Goal: Information Seeking & Learning: Find contact information

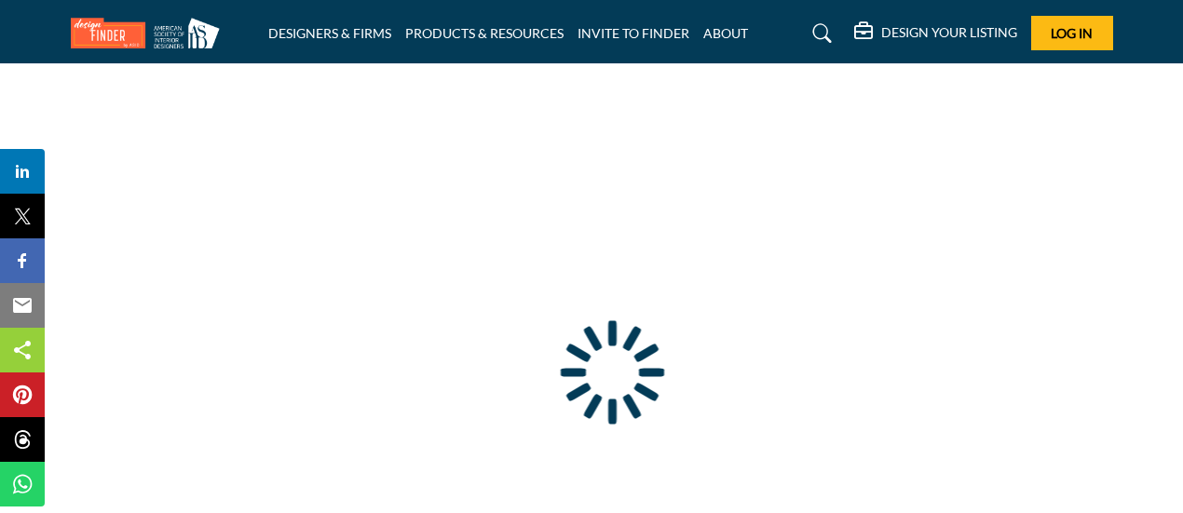
type input "**********"
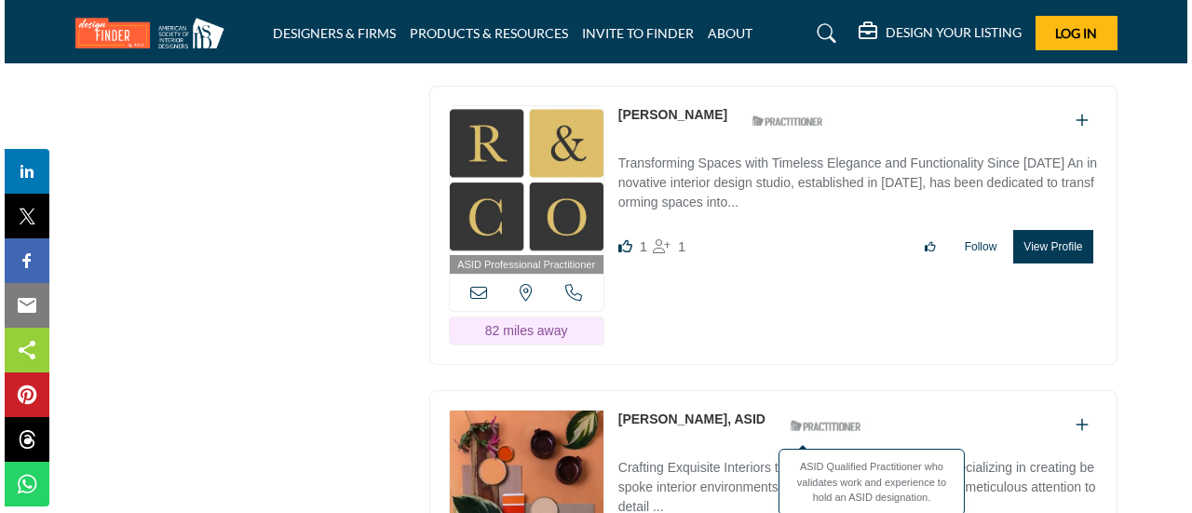
scroll to position [8198, 0]
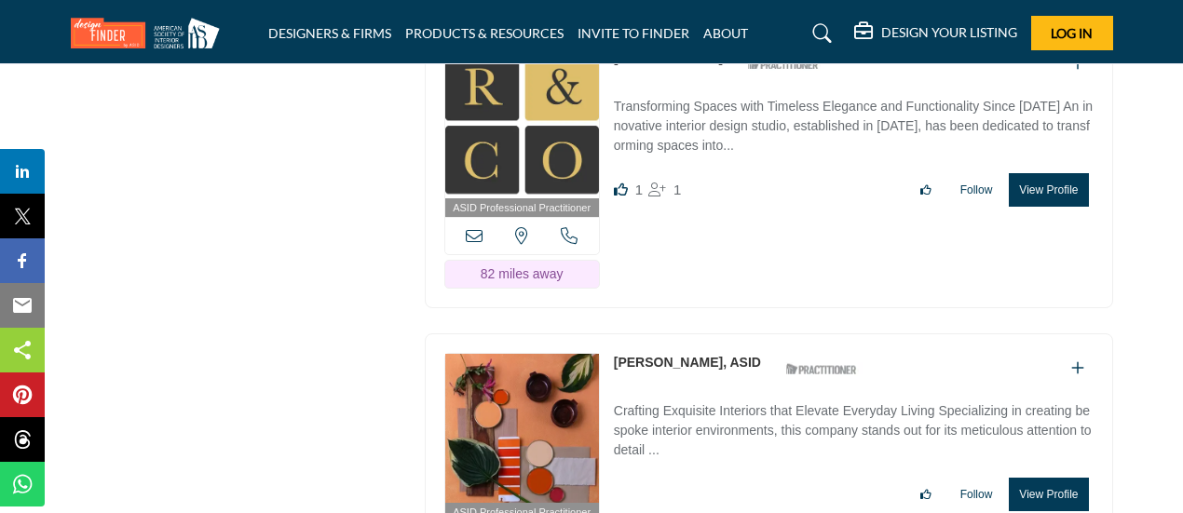
click at [1058, 478] on button "View Profile" at bounding box center [1048, 495] width 79 height 34
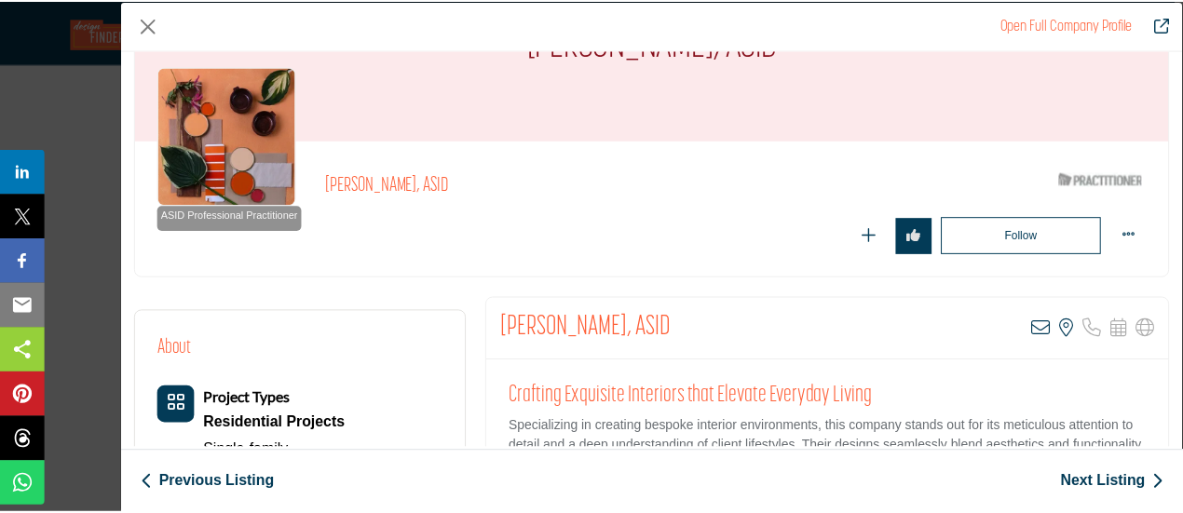
scroll to position [186, 0]
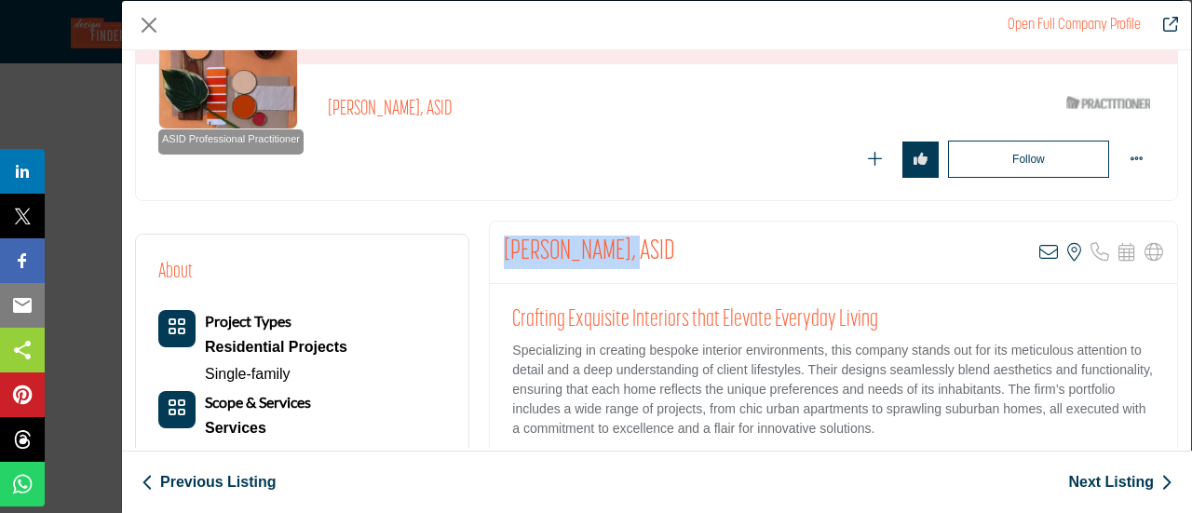
drag, startPoint x: 504, startPoint y: 247, endPoint x: 624, endPoint y: 252, distance: 120.3
click at [624, 252] on h2 "[PERSON_NAME], ASID" at bounding box center [589, 253] width 171 height 34
copy h2 "[PERSON_NAME]"
click at [150, 24] on button "Close" at bounding box center [149, 25] width 28 height 28
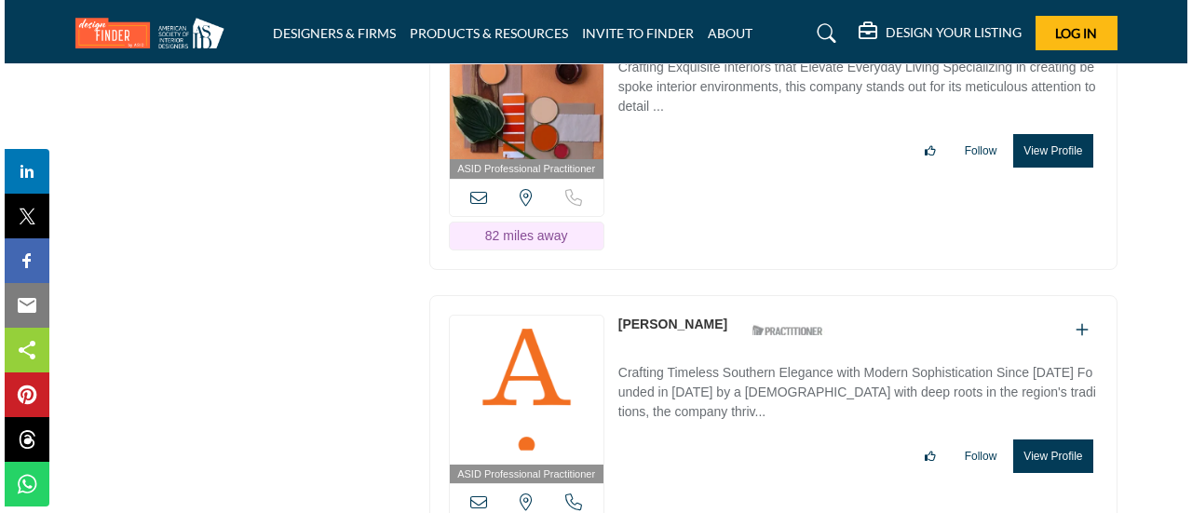
scroll to position [8571, 0]
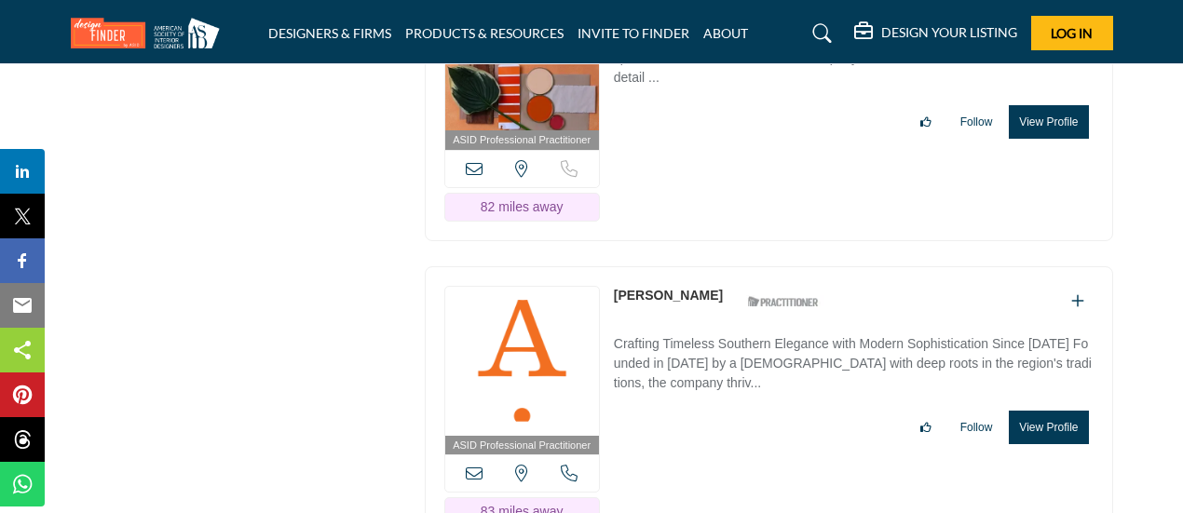
click at [1040, 411] on button "View Profile" at bounding box center [1048, 428] width 79 height 34
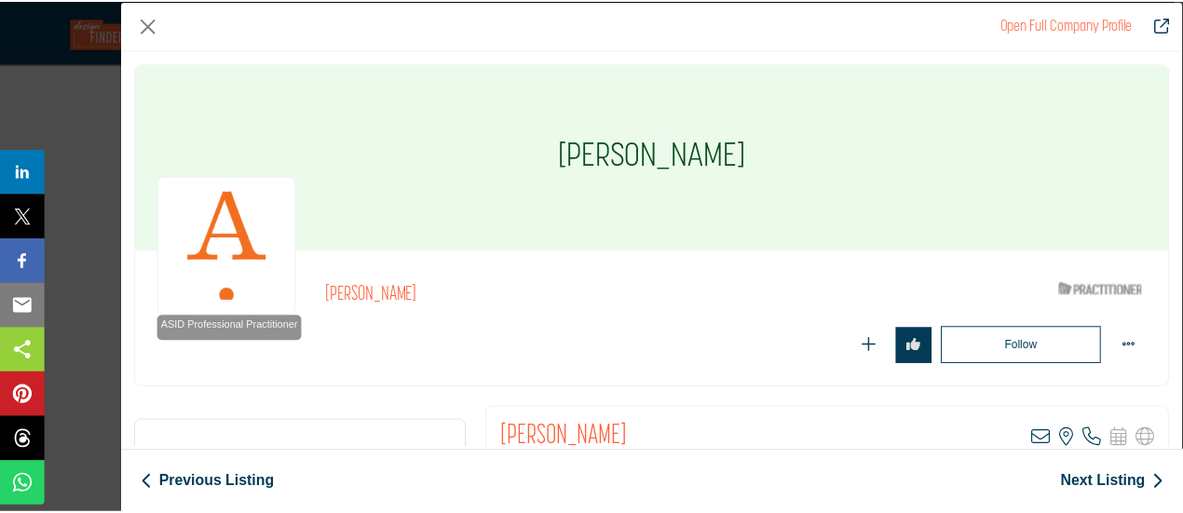
scroll to position [93, 0]
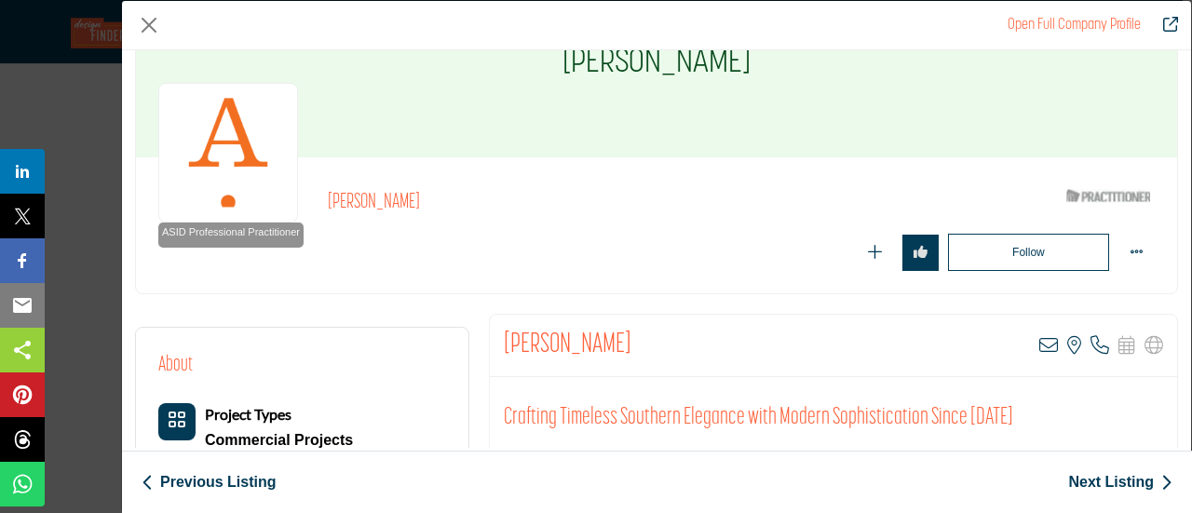
drag, startPoint x: 496, startPoint y: 345, endPoint x: 661, endPoint y: 347, distance: 165.9
click at [661, 347] on div "[PERSON_NAME] View email address of this listing View the location of this list…" at bounding box center [834, 346] width 688 height 62
copy h2 "[PERSON_NAME]"
click at [154, 22] on button "Close" at bounding box center [149, 25] width 28 height 28
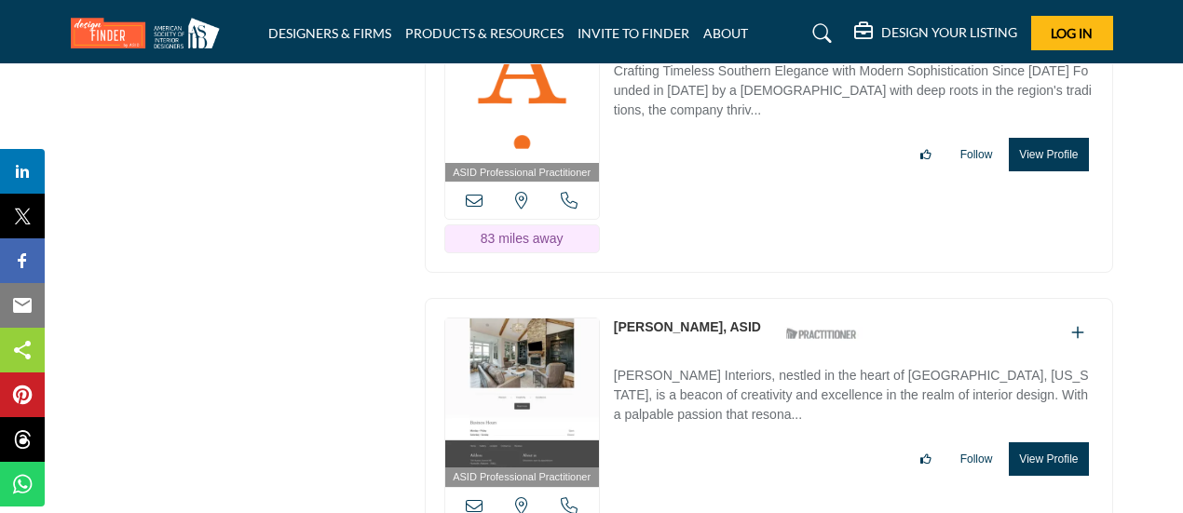
scroll to position [8850, 0]
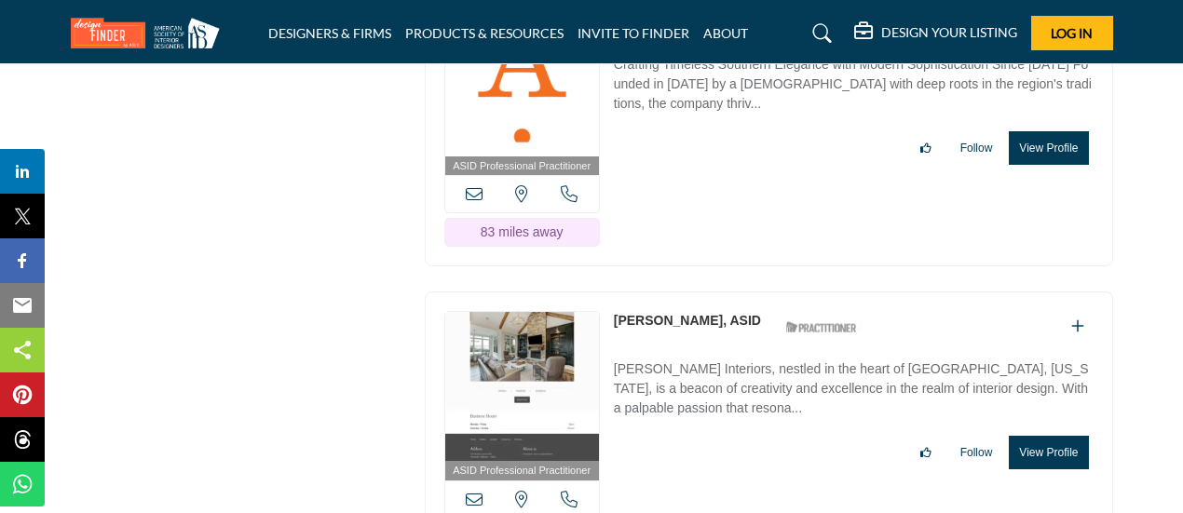
click at [1054, 436] on button "View Profile" at bounding box center [1048, 453] width 79 height 34
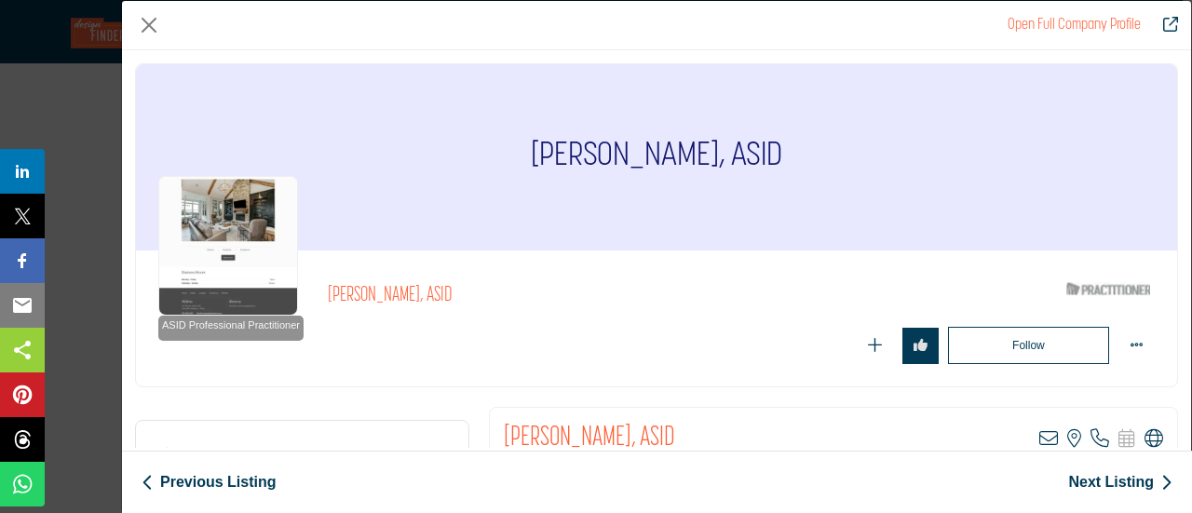
click at [1147, 441] on icon "Company Data Modal" at bounding box center [1154, 438] width 19 height 19
click at [153, 28] on button "Close" at bounding box center [149, 25] width 28 height 28
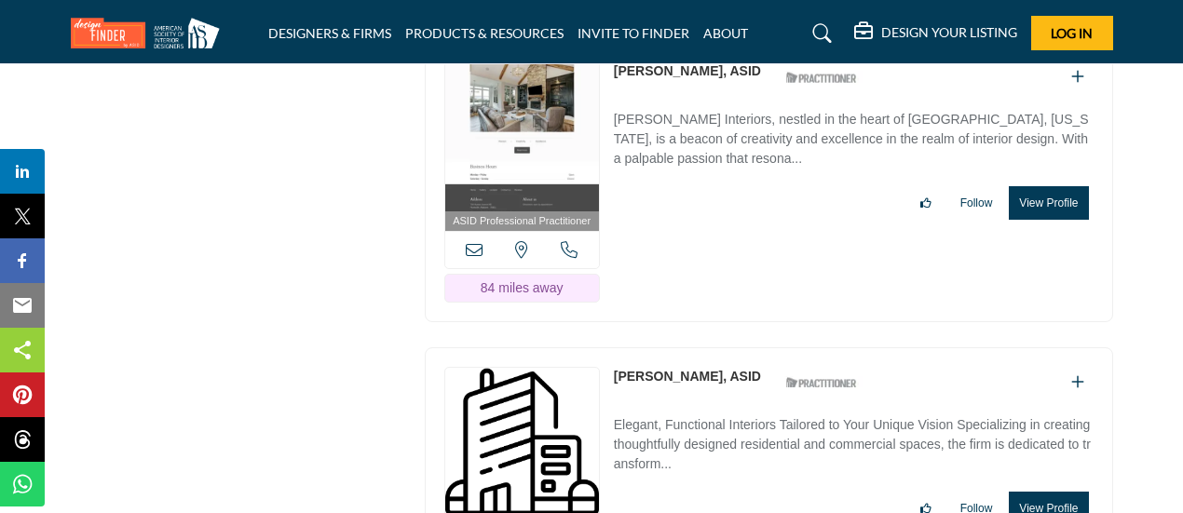
scroll to position [9130, 0]
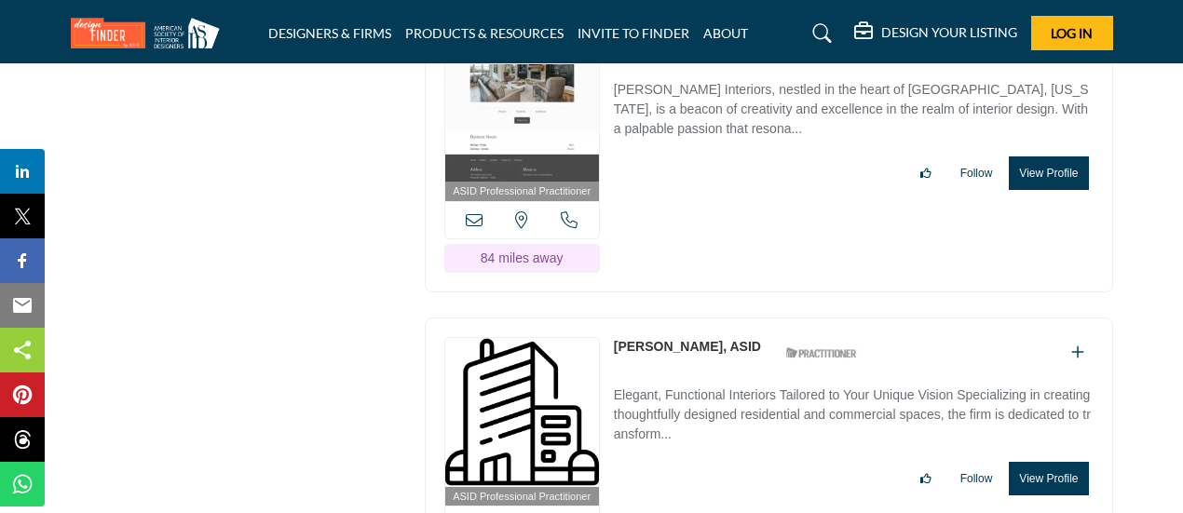
click at [1051, 462] on button "View Profile" at bounding box center [1048, 479] width 79 height 34
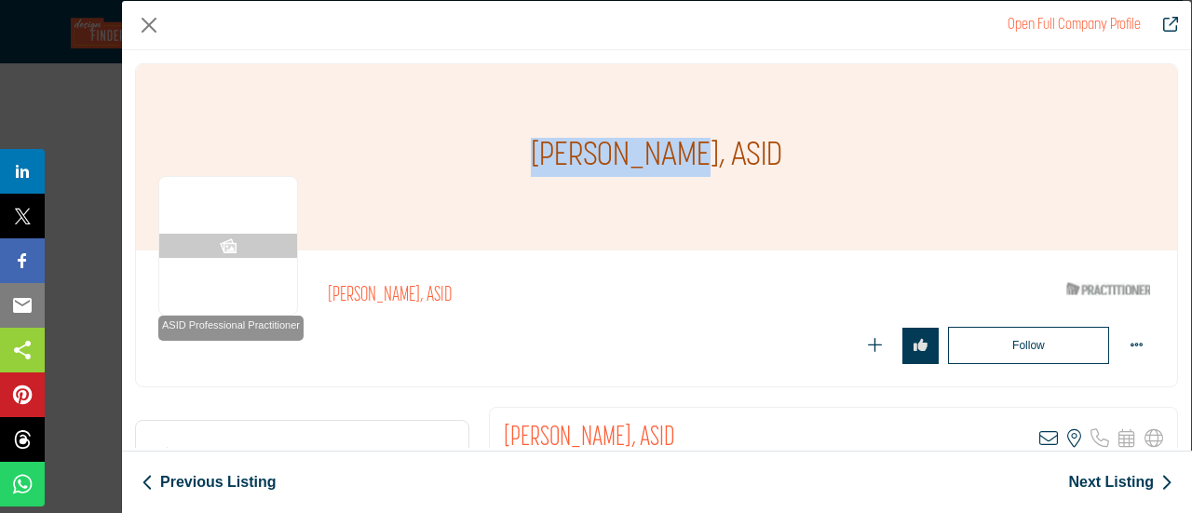
drag, startPoint x: 556, startPoint y: 152, endPoint x: 683, endPoint y: 157, distance: 126.8
click at [683, 157] on h1 "[PERSON_NAME], ASID" at bounding box center [657, 157] width 252 height 186
copy h1 "[PERSON_NAME]"
click at [150, 29] on button "Close" at bounding box center [149, 25] width 28 height 28
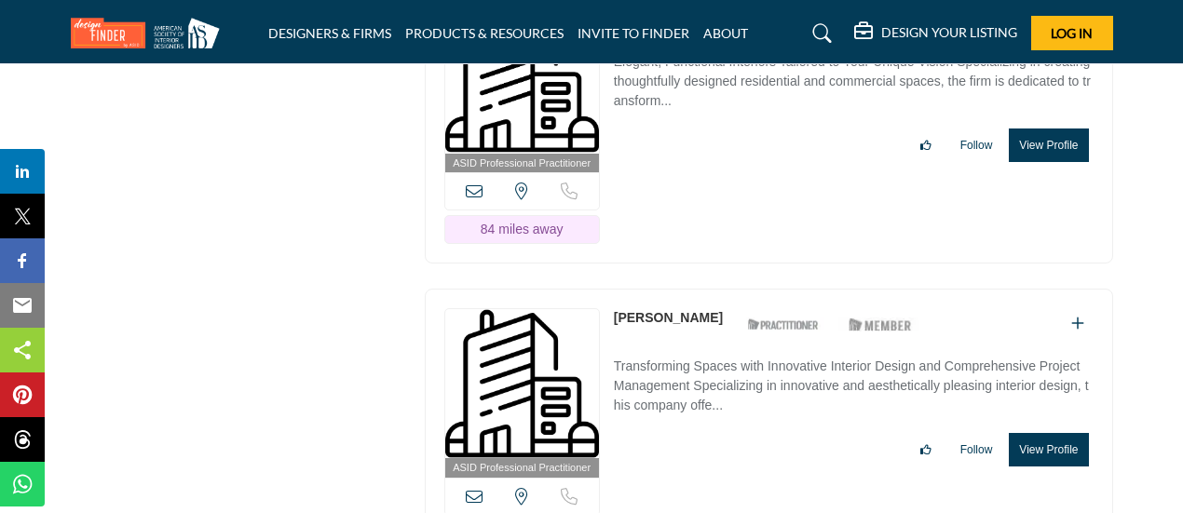
scroll to position [9502, 0]
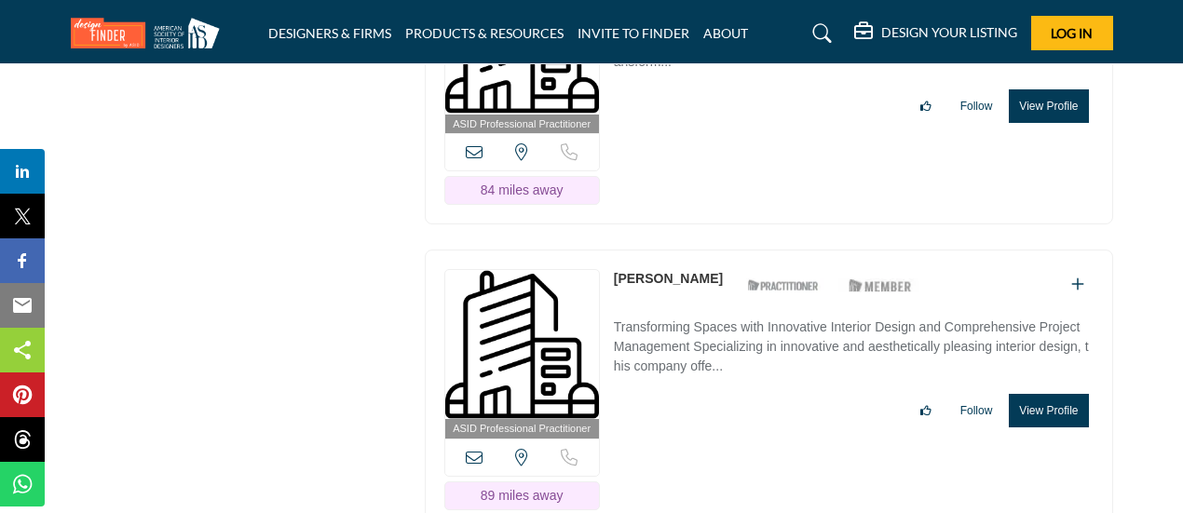
click at [1051, 394] on button "View Profile" at bounding box center [1048, 411] width 79 height 34
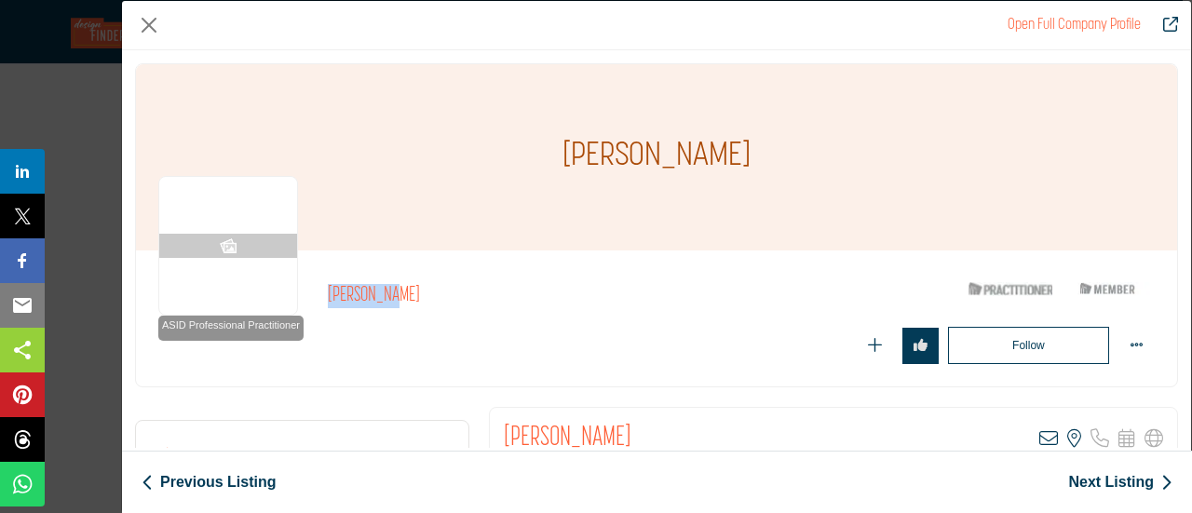
drag, startPoint x: 399, startPoint y: 295, endPoint x: 322, endPoint y: 299, distance: 76.5
click at [322, 299] on div "ASID Professional Practitioner ASID Professional Practitioners have successfull…" at bounding box center [656, 318] width 997 height 91
copy h2 "[PERSON_NAME]"
click at [150, 23] on button "Close" at bounding box center [149, 25] width 28 height 28
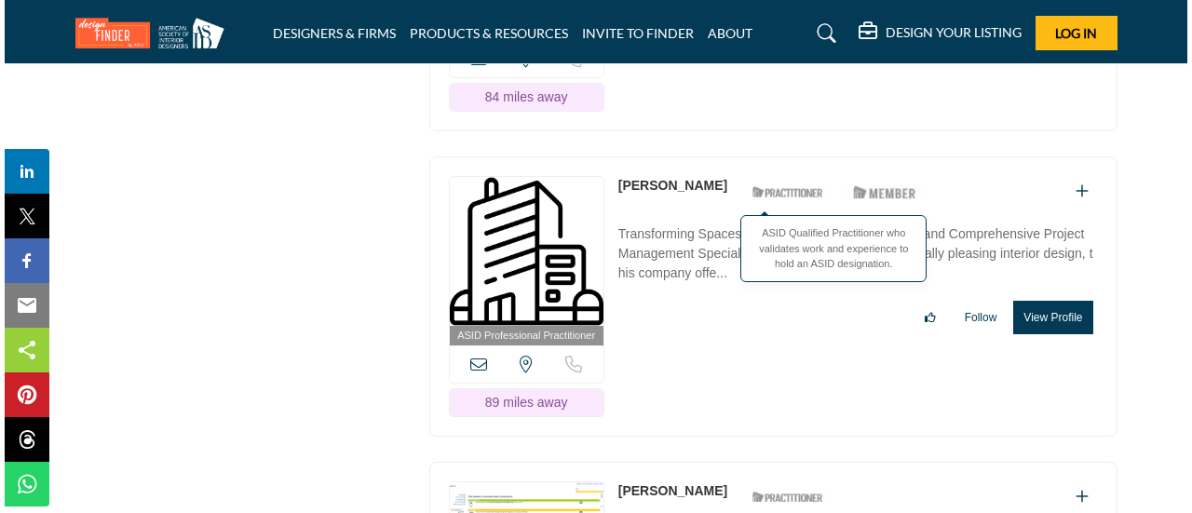
scroll to position [9782, 0]
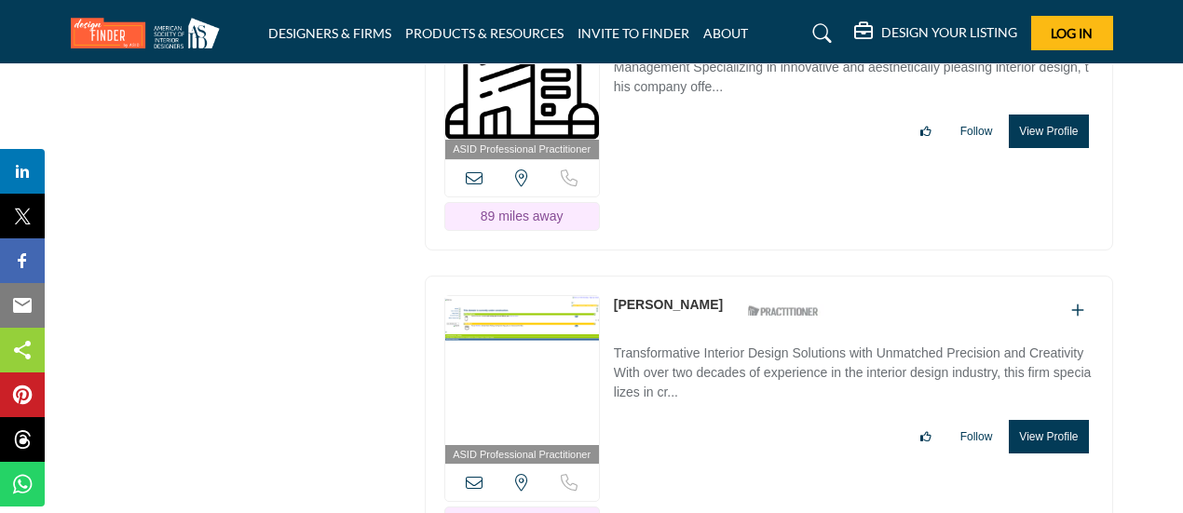
click at [1054, 420] on button "View Profile" at bounding box center [1048, 437] width 79 height 34
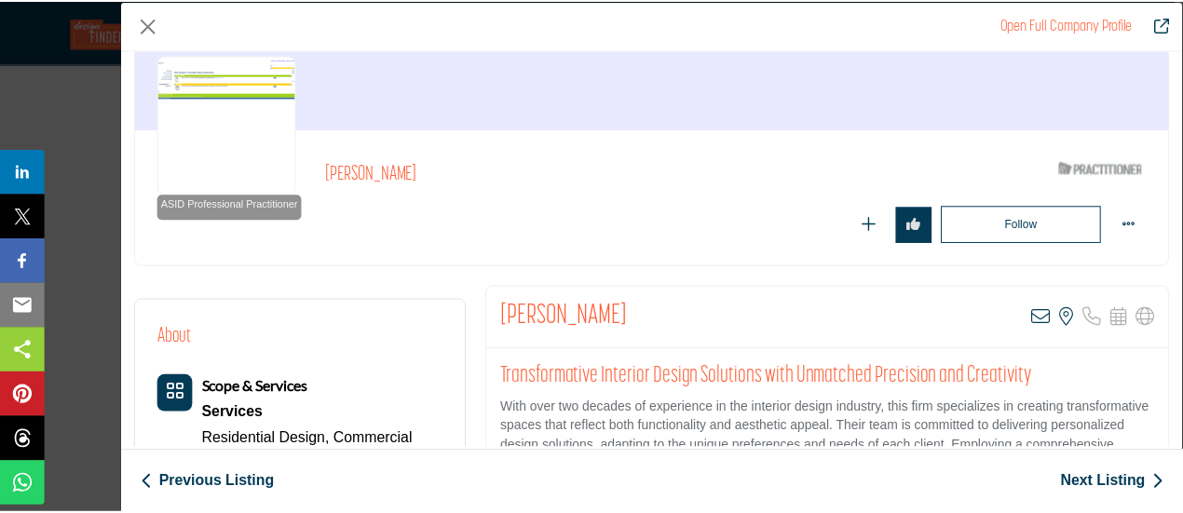
scroll to position [142, 0]
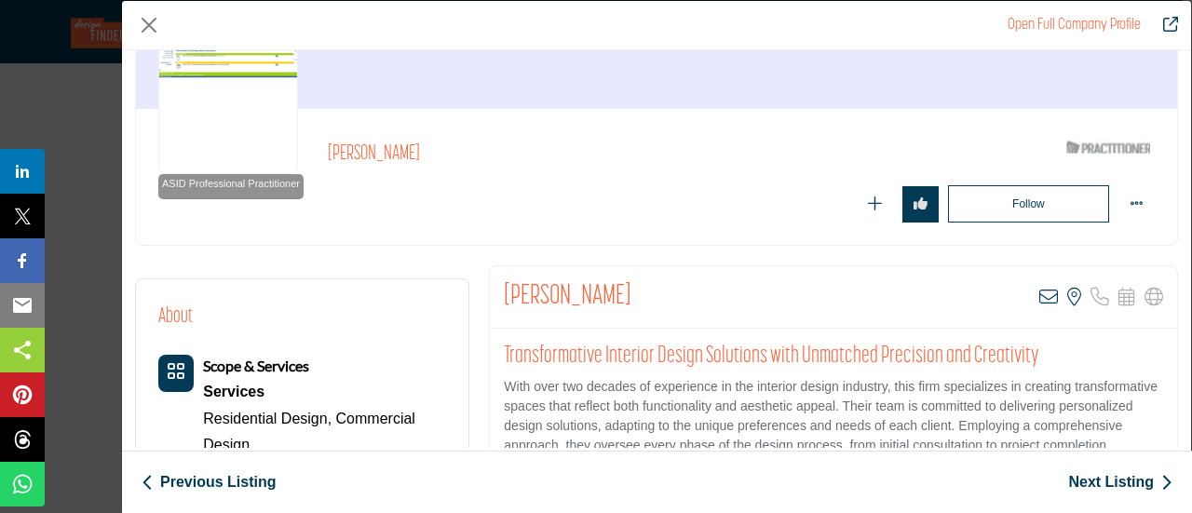
drag, startPoint x: 682, startPoint y: 439, endPoint x: 484, endPoint y: 307, distance: 237.7
copy h2 "[PERSON_NAME]"
click at [150, 20] on button "Close" at bounding box center [149, 25] width 28 height 28
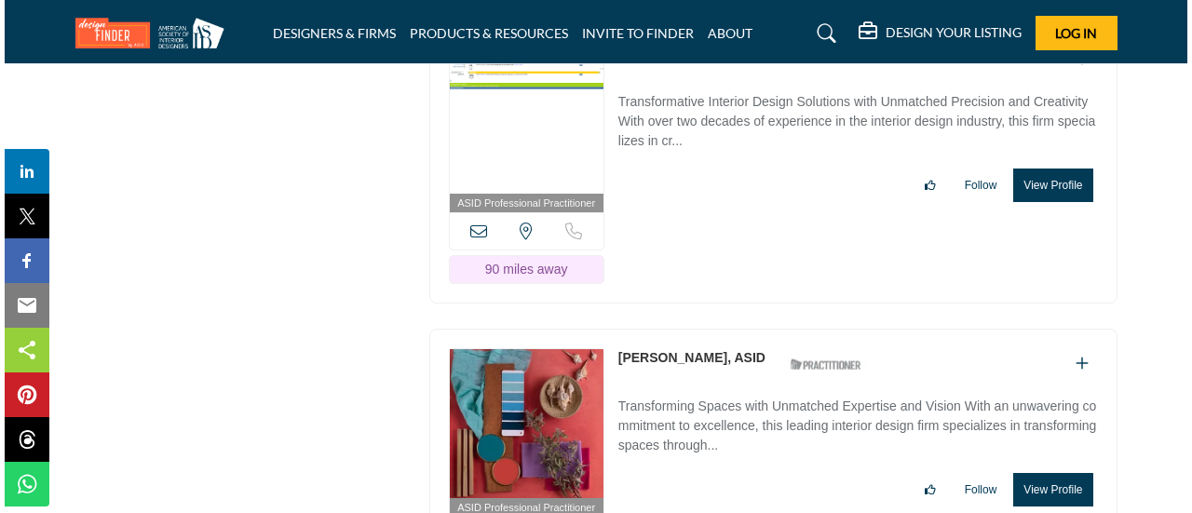
scroll to position [10061, 0]
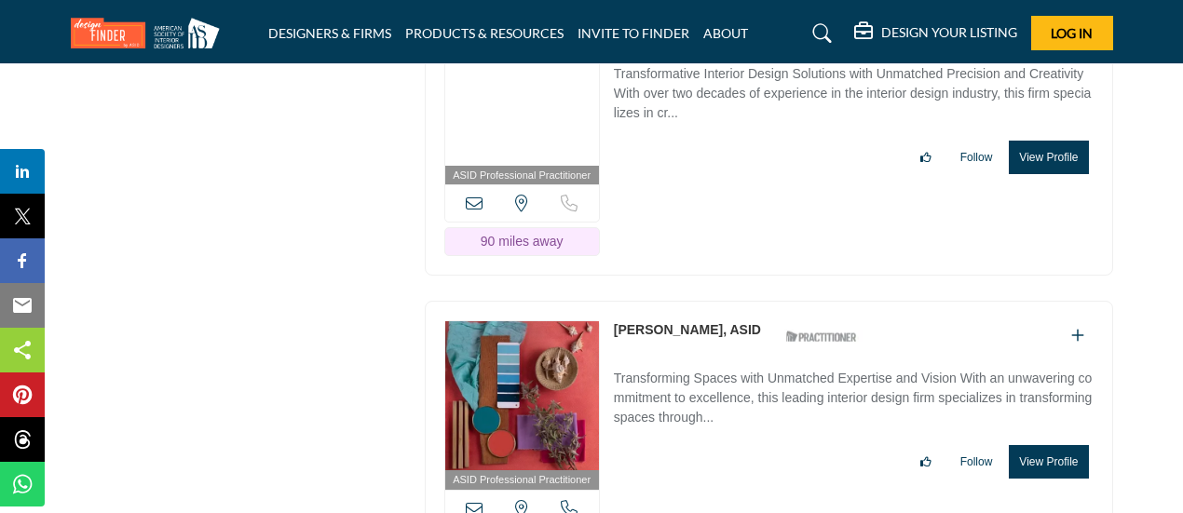
click at [1047, 445] on button "View Profile" at bounding box center [1048, 462] width 79 height 34
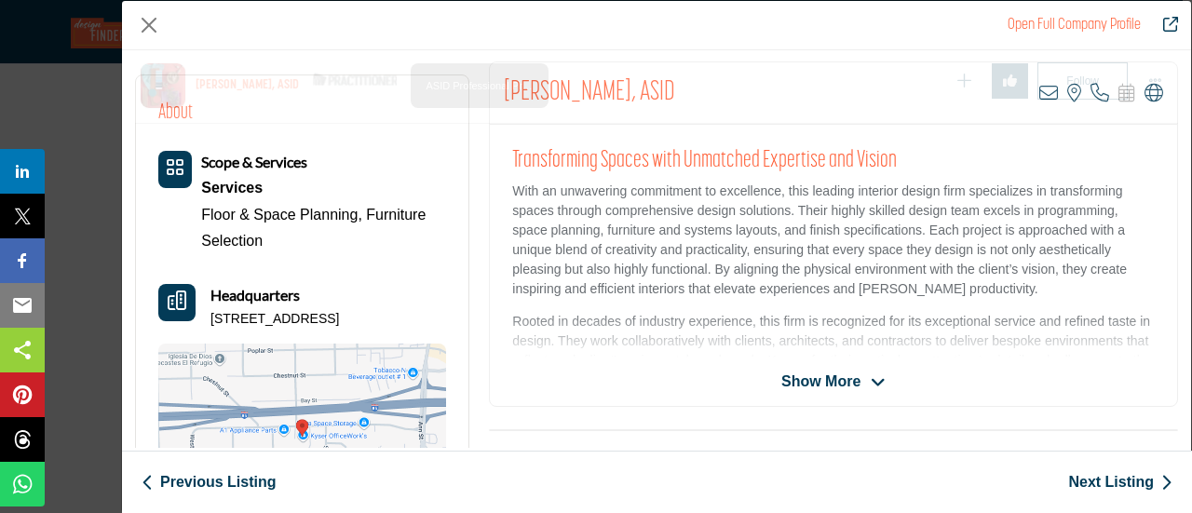
scroll to position [447, 0]
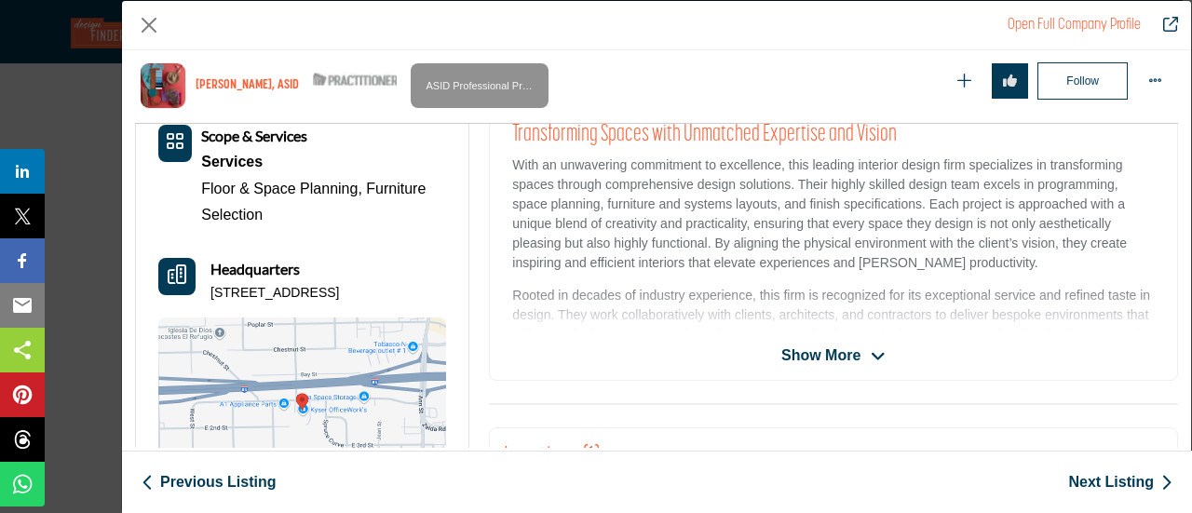
click at [803, 353] on span "Show More" at bounding box center [821, 356] width 79 height 22
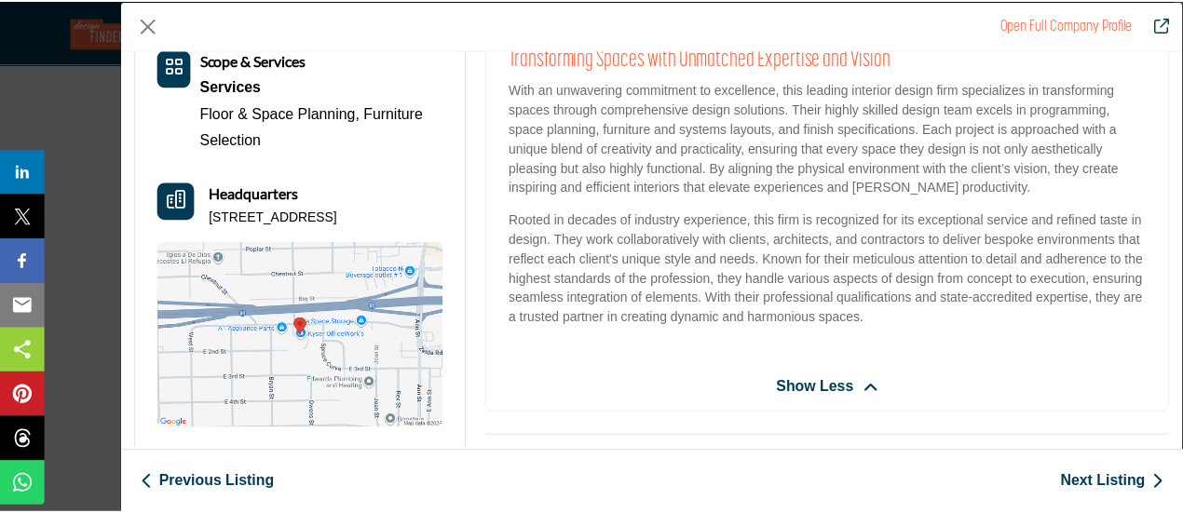
scroll to position [186, 0]
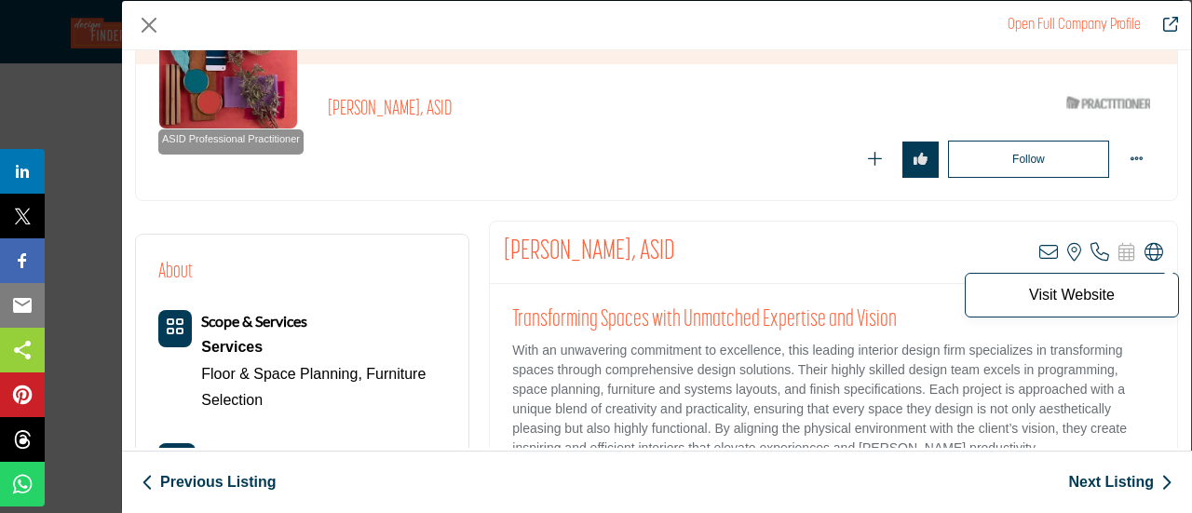
click at [1145, 247] on icon "Company Data Modal" at bounding box center [1154, 252] width 19 height 19
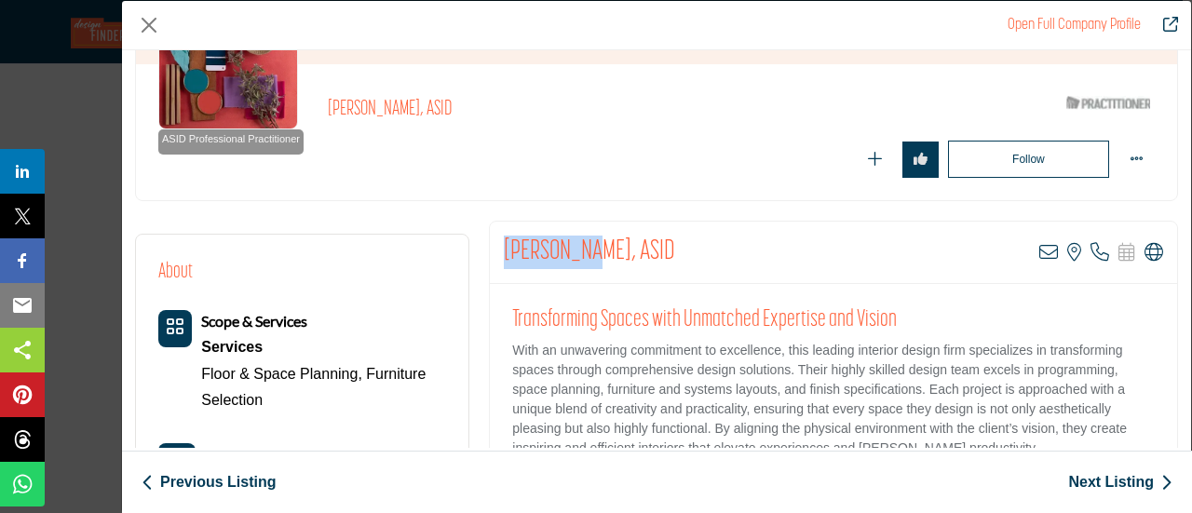
drag, startPoint x: 587, startPoint y: 248, endPoint x: 503, endPoint y: 249, distance: 83.9
click at [504, 249] on h2 "[PERSON_NAME], ASID" at bounding box center [589, 253] width 171 height 34
copy h2 "[PERSON_NAME]"
click at [144, 23] on button "Close" at bounding box center [149, 25] width 28 height 28
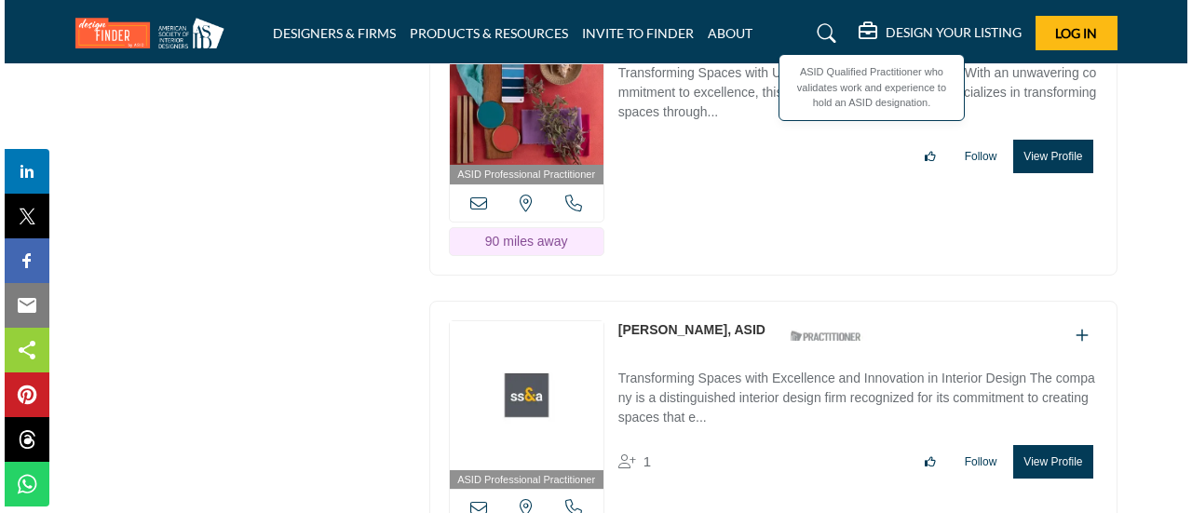
scroll to position [10434, 0]
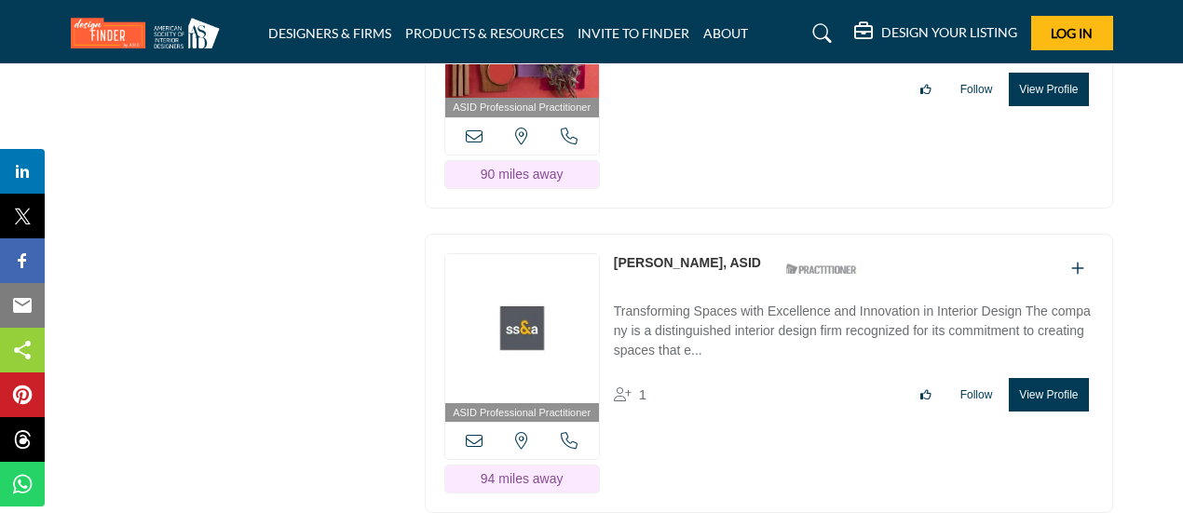
click at [1046, 378] on button "View Profile" at bounding box center [1048, 395] width 79 height 34
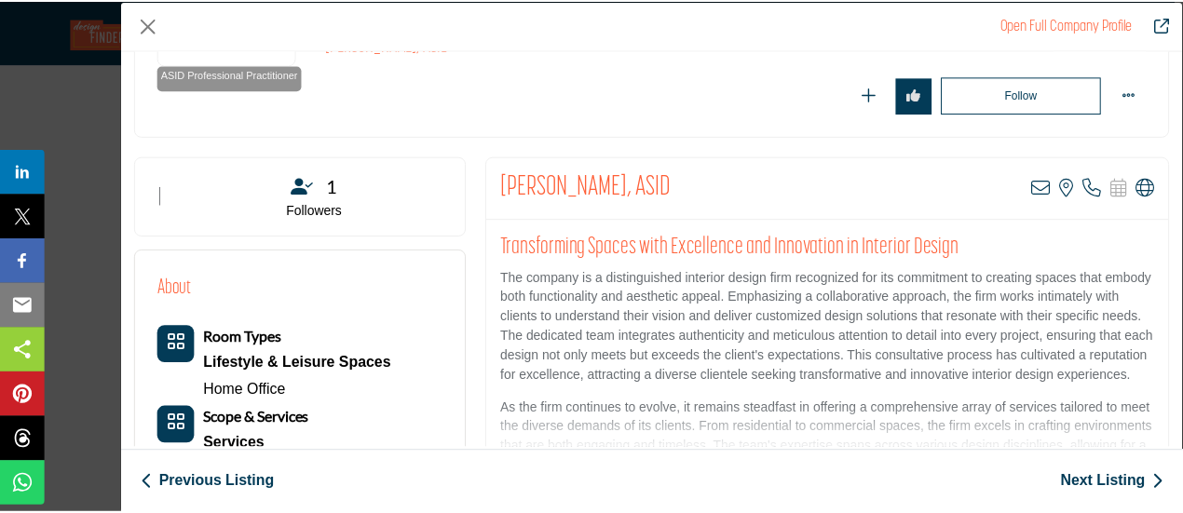
scroll to position [279, 0]
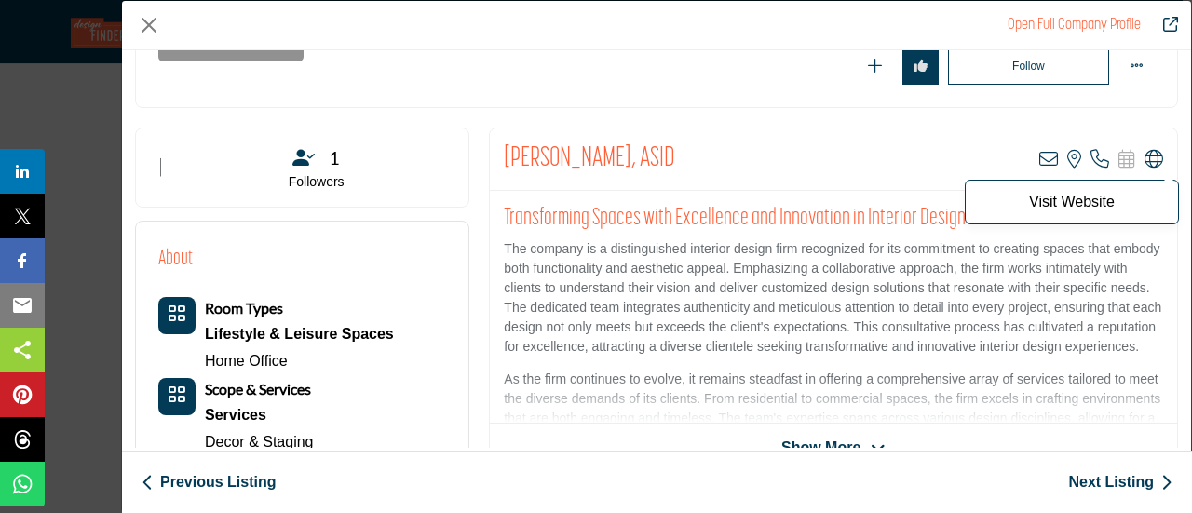
click at [1150, 159] on icon "Company Data Modal" at bounding box center [1154, 159] width 19 height 19
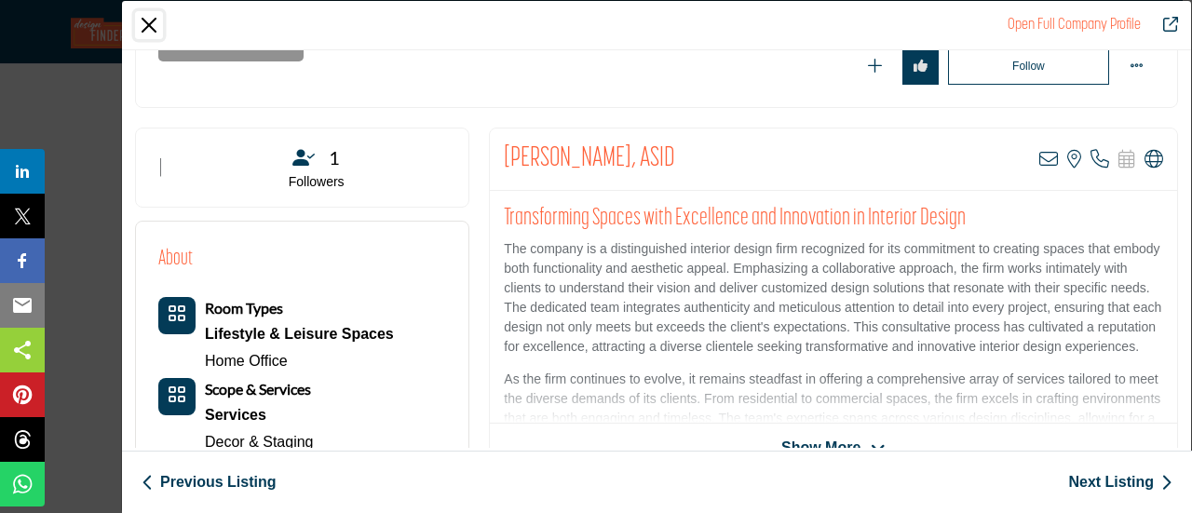
click at [149, 16] on button "Close" at bounding box center [149, 25] width 28 height 28
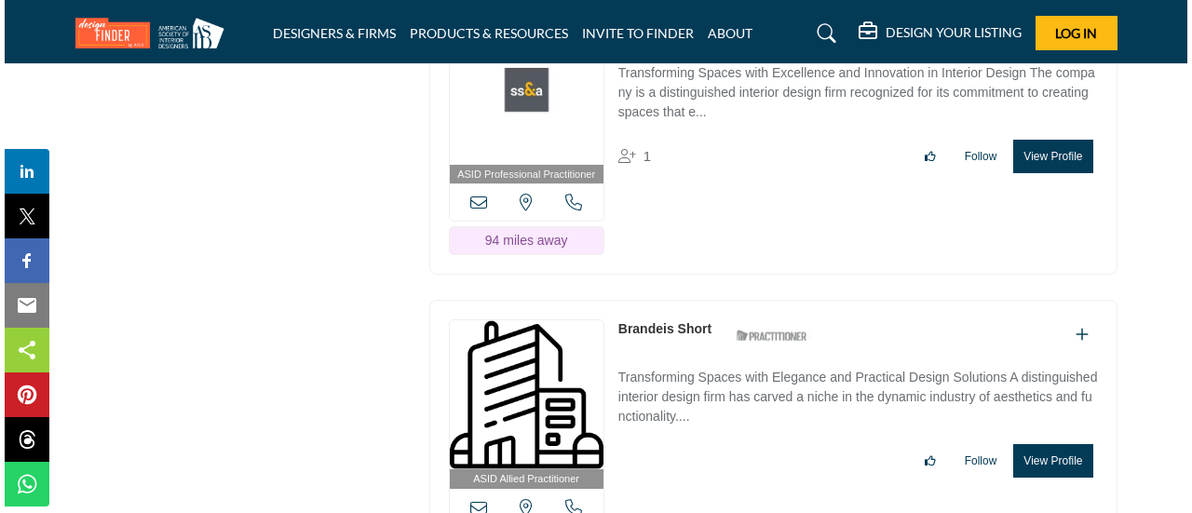
scroll to position [10714, 0]
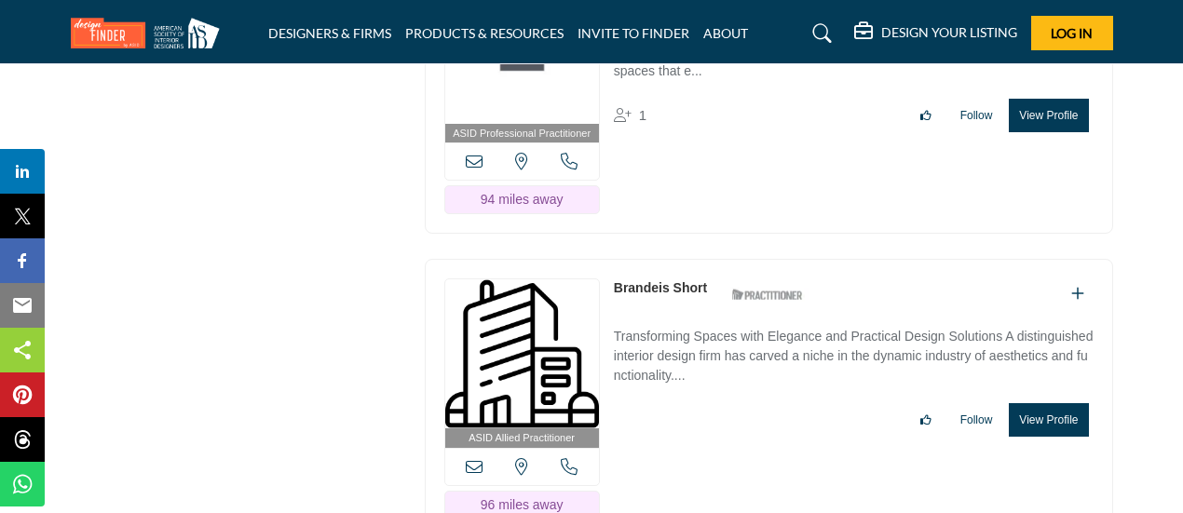
click at [1052, 403] on button "View Profile" at bounding box center [1048, 420] width 79 height 34
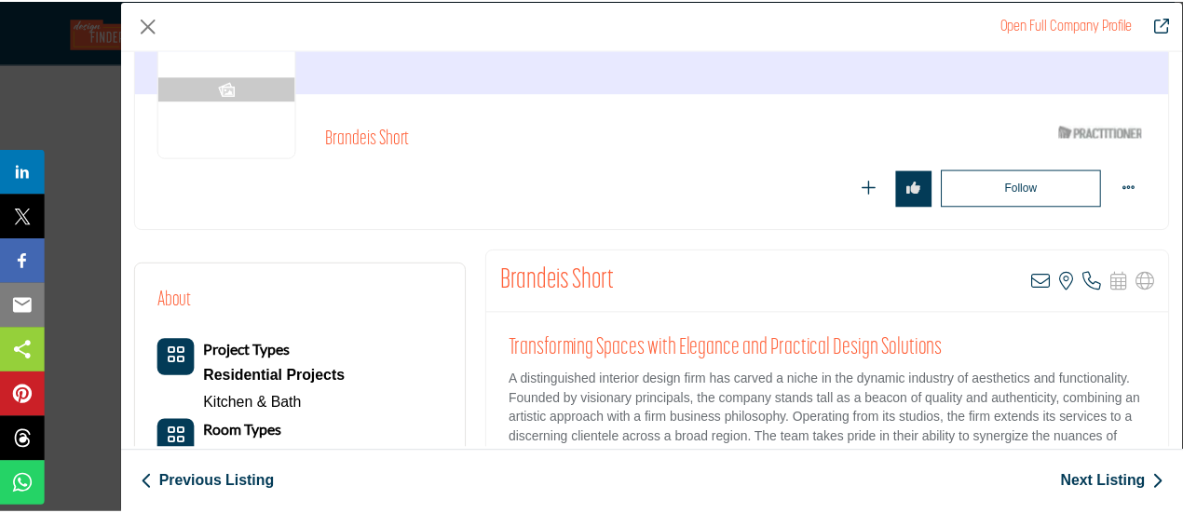
scroll to position [186, 0]
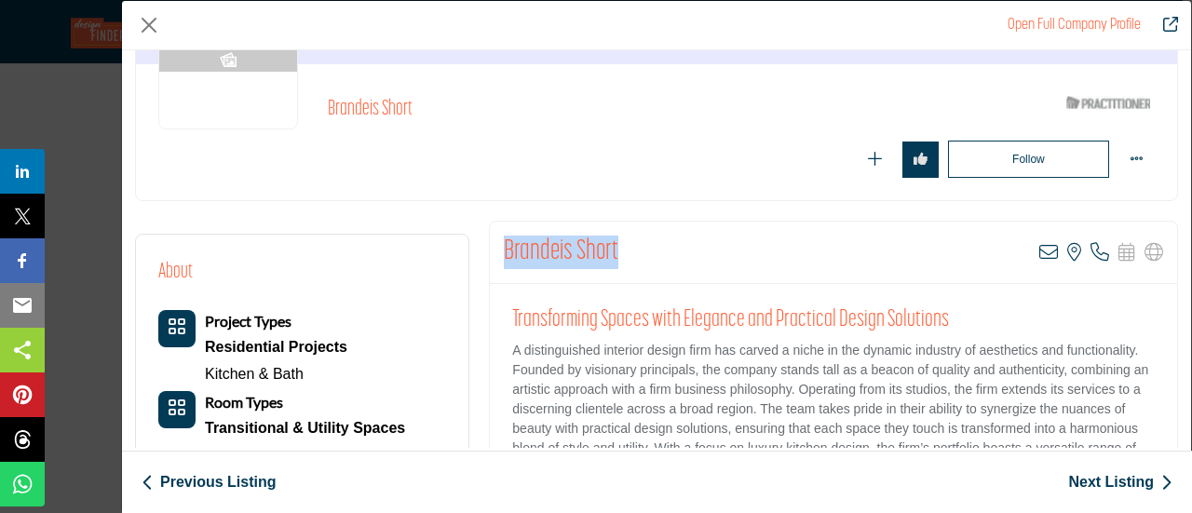
drag, startPoint x: 498, startPoint y: 241, endPoint x: 628, endPoint y: 249, distance: 129.7
click at [628, 249] on div "Brandeis Short View email address of this listing View the location of this lis…" at bounding box center [834, 253] width 688 height 62
copy h2 "Brandeis Short"
click at [155, 21] on button "Close" at bounding box center [149, 25] width 28 height 28
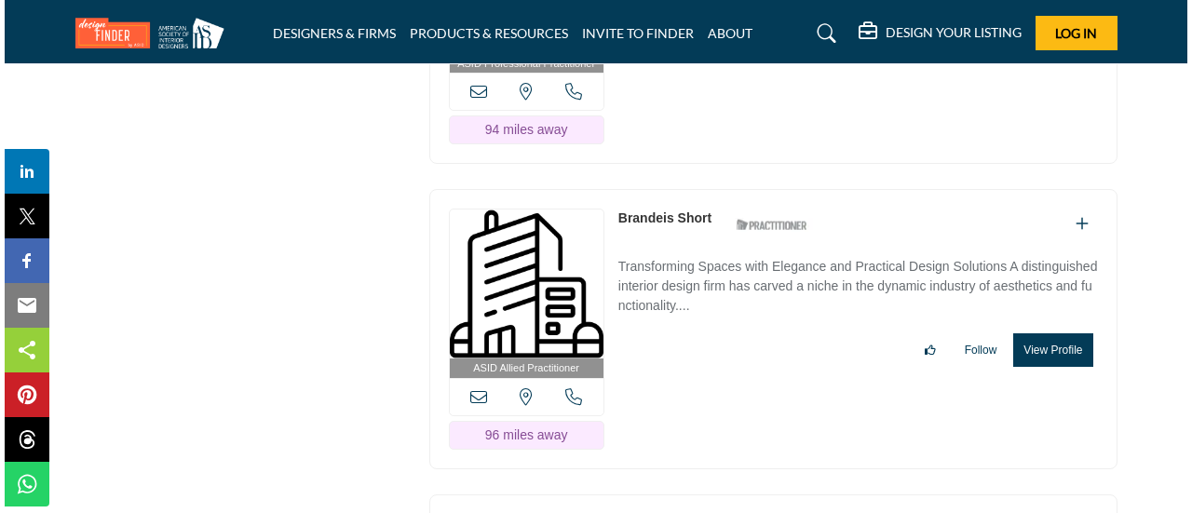
scroll to position [10993, 0]
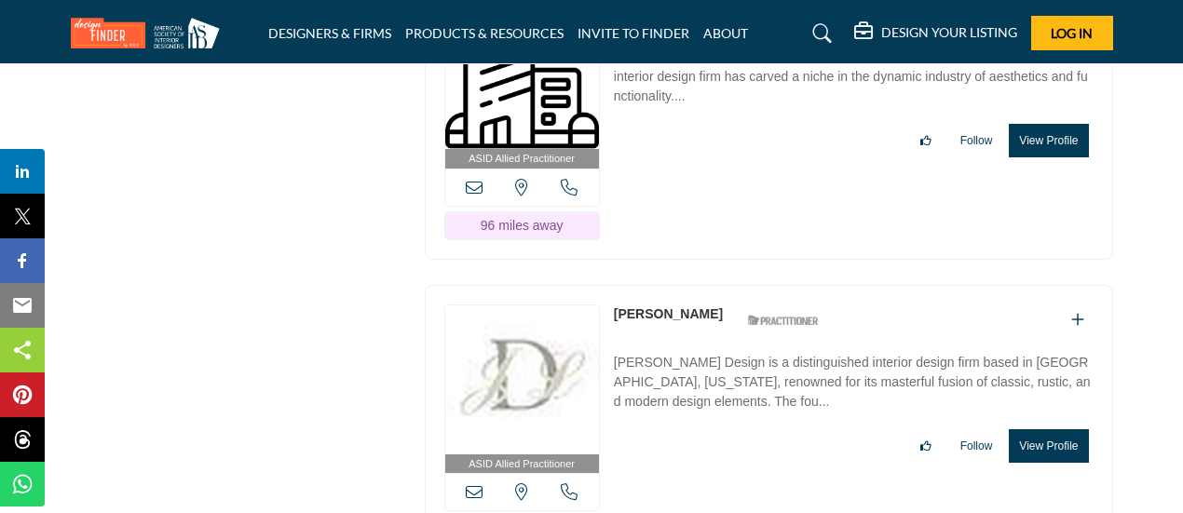
click at [1045, 429] on button "View Profile" at bounding box center [1048, 446] width 79 height 34
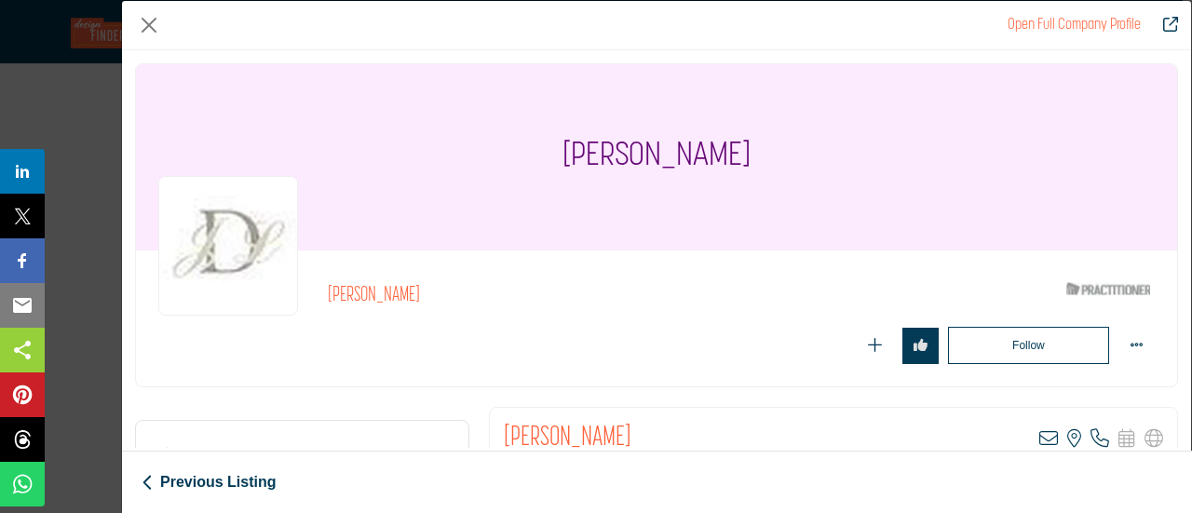
drag, startPoint x: 624, startPoint y: 428, endPoint x: 502, endPoint y: 428, distance: 122.0
click at [504, 428] on h2 "[PERSON_NAME]" at bounding box center [568, 439] width 128 height 34
copy h2 "[PERSON_NAME]"
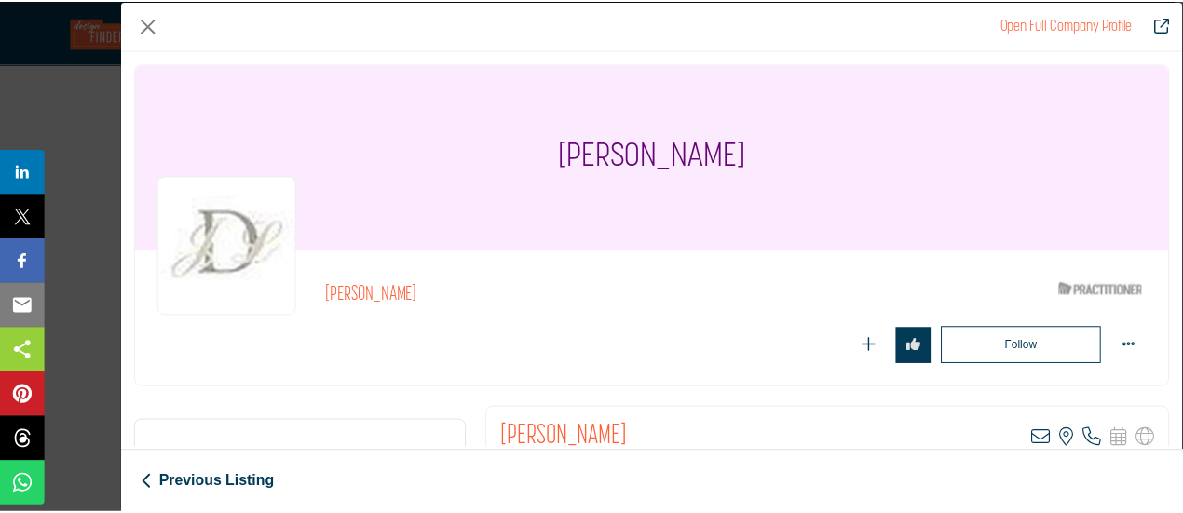
scroll to position [279, 0]
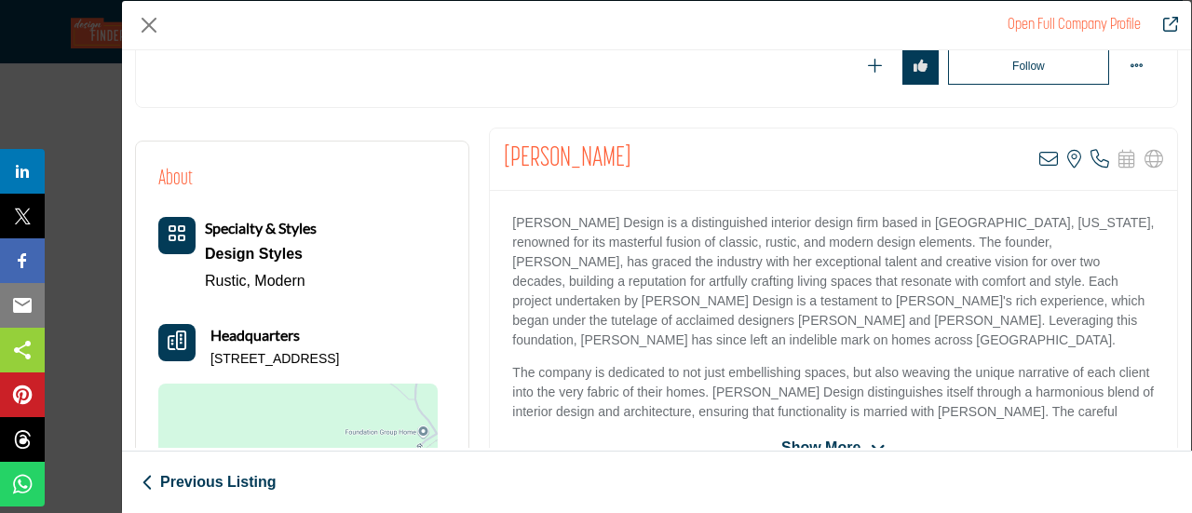
copy h2 "[PERSON_NAME]"
click at [149, 21] on button "Close" at bounding box center [149, 25] width 28 height 28
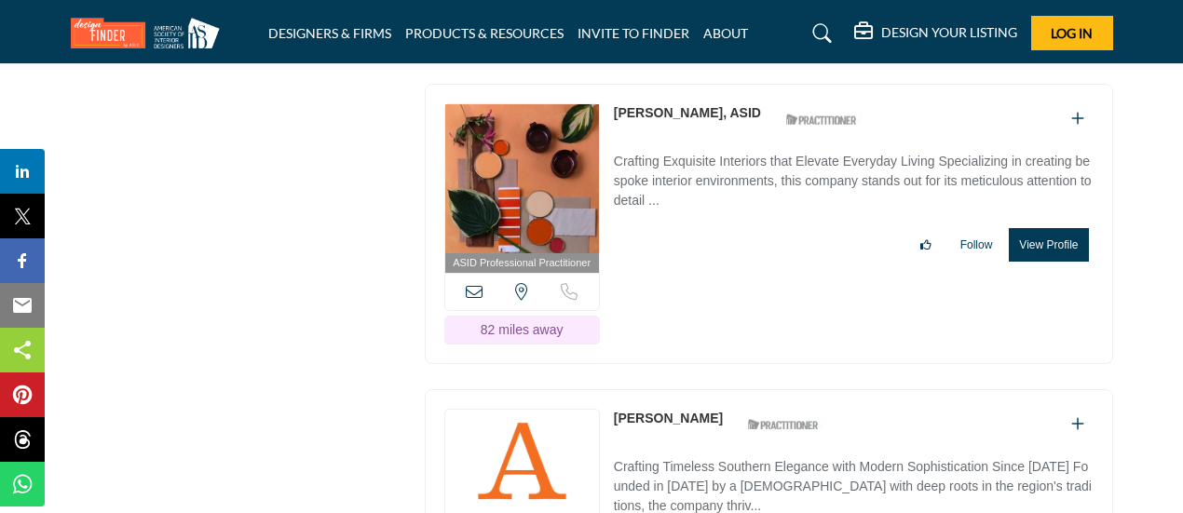
scroll to position [8287, 0]
